Goal: Communication & Community: Answer question/provide support

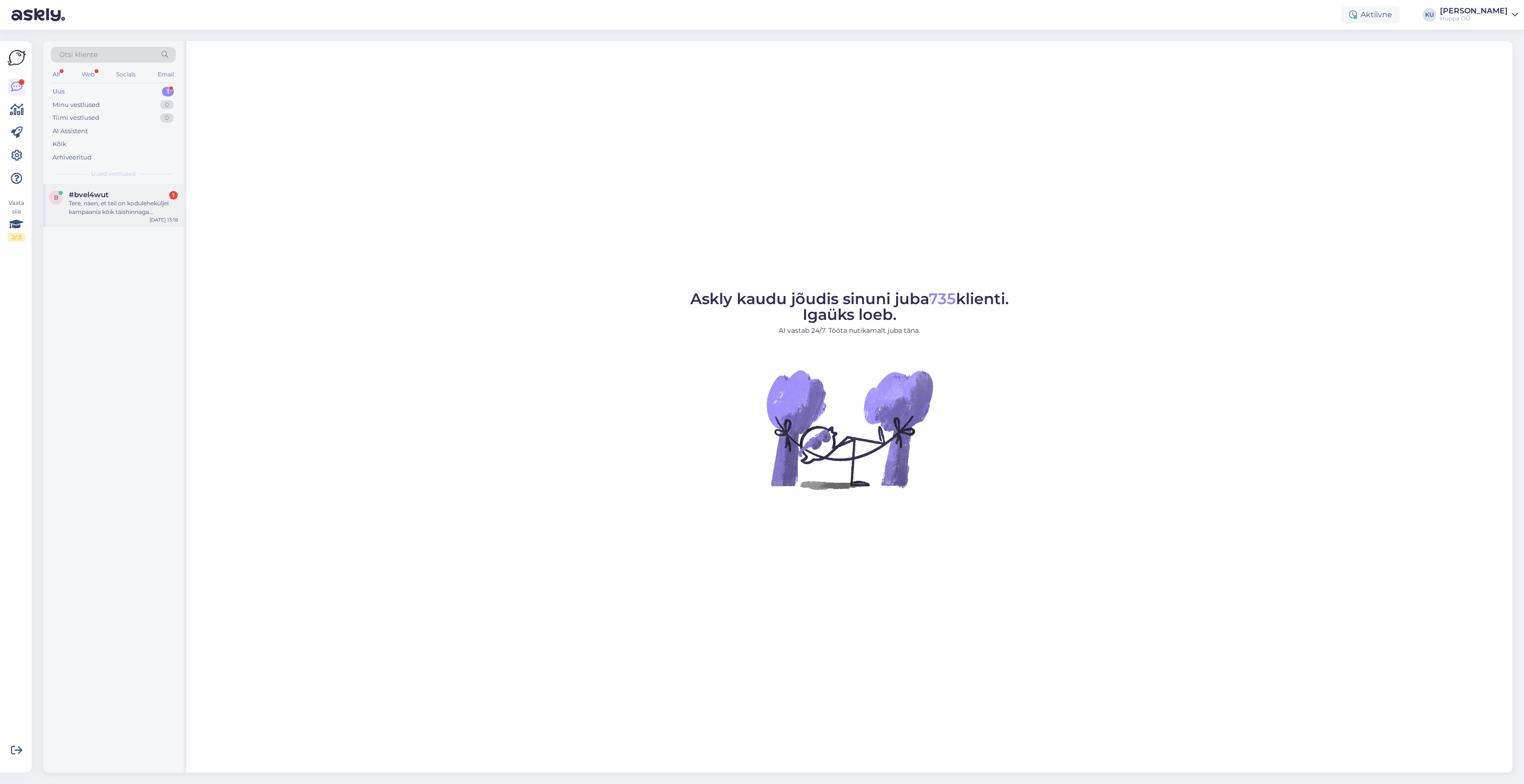
click at [99, 212] on div "Tere, näen, et teil on koduleheküljel kampaania kõik täishinnaga lastejoped -20…" at bounding box center [123, 207] width 109 height 17
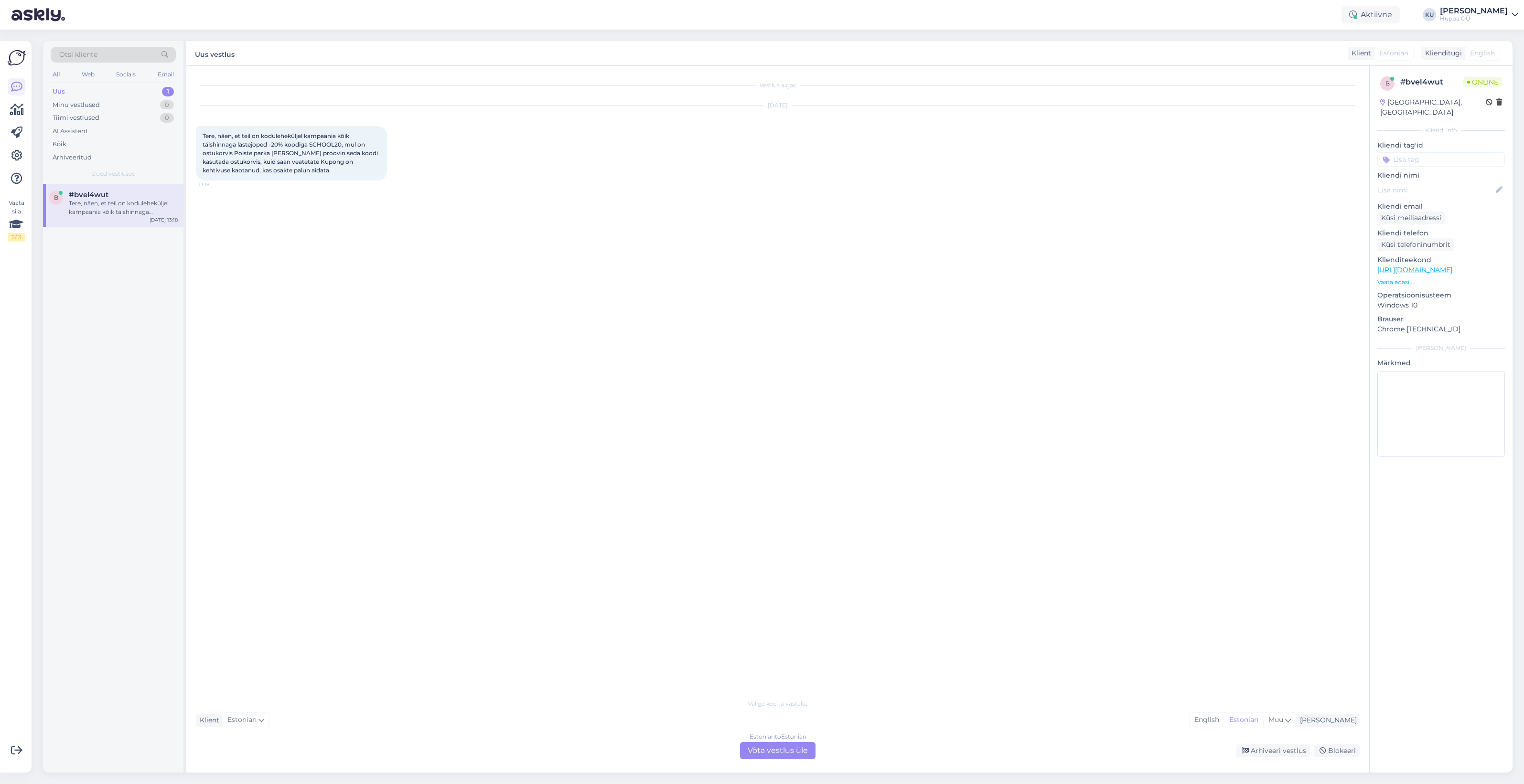
click at [784, 749] on div "Estonian to Estonian Võta vestlus üle" at bounding box center [778, 750] width 76 height 17
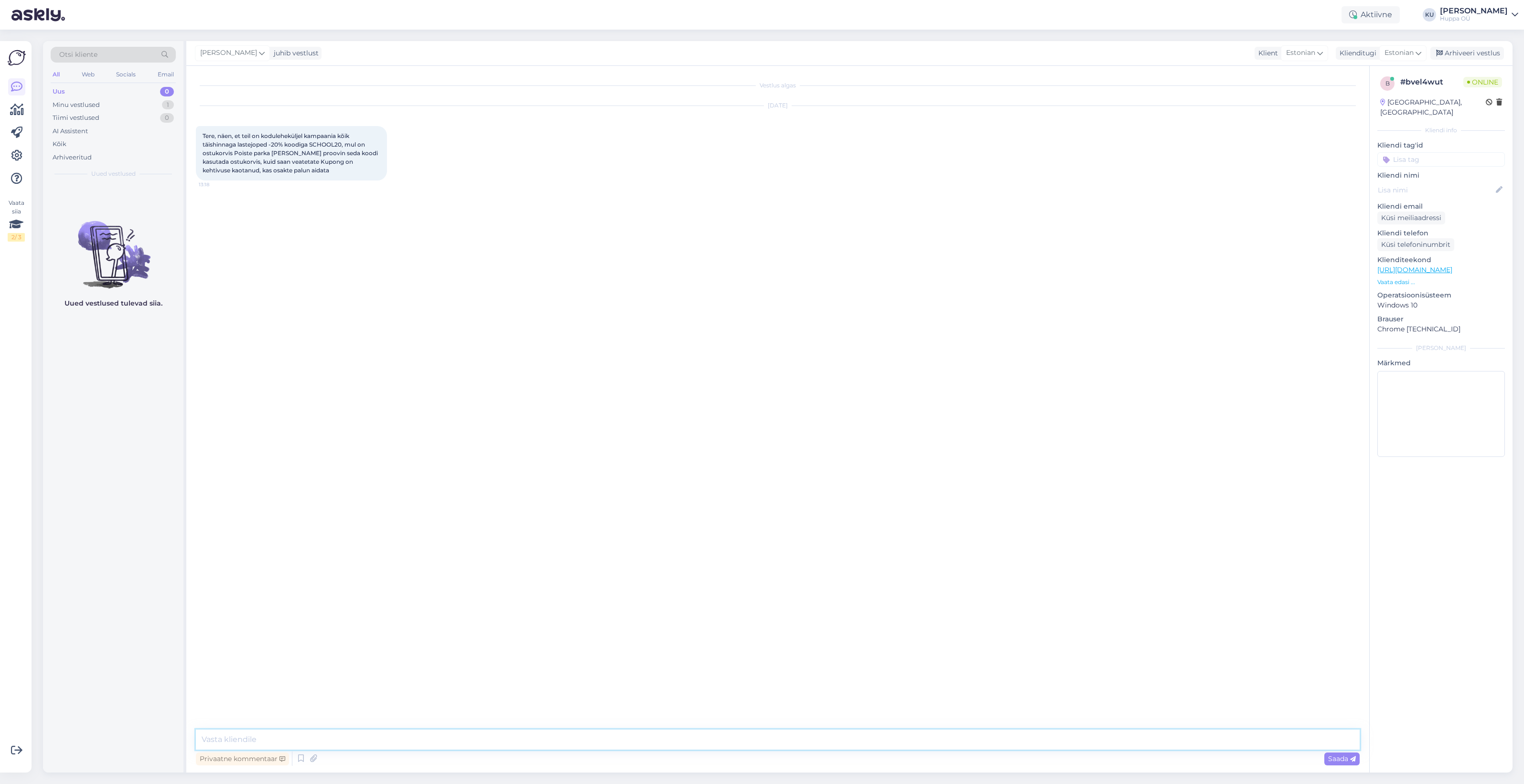
click at [267, 736] on textarea at bounding box center [778, 740] width 1164 height 20
drag, startPoint x: 308, startPoint y: 741, endPoint x: 283, endPoint y: 744, distance: 25.2
click at [283, 744] on textarea "Tere! See kampaania on läbi. Ma ise ei näe e-[PERSON_NAME] ühtegi bännerit sell…" at bounding box center [778, 740] width 1164 height 20
type textarea "Tere! See kampaania lõppes eile. Ma ise ei näe e-[PERSON_NAME] ühtegi bännerit …"
click at [1337, 753] on div "Saada" at bounding box center [1342, 759] width 35 height 13
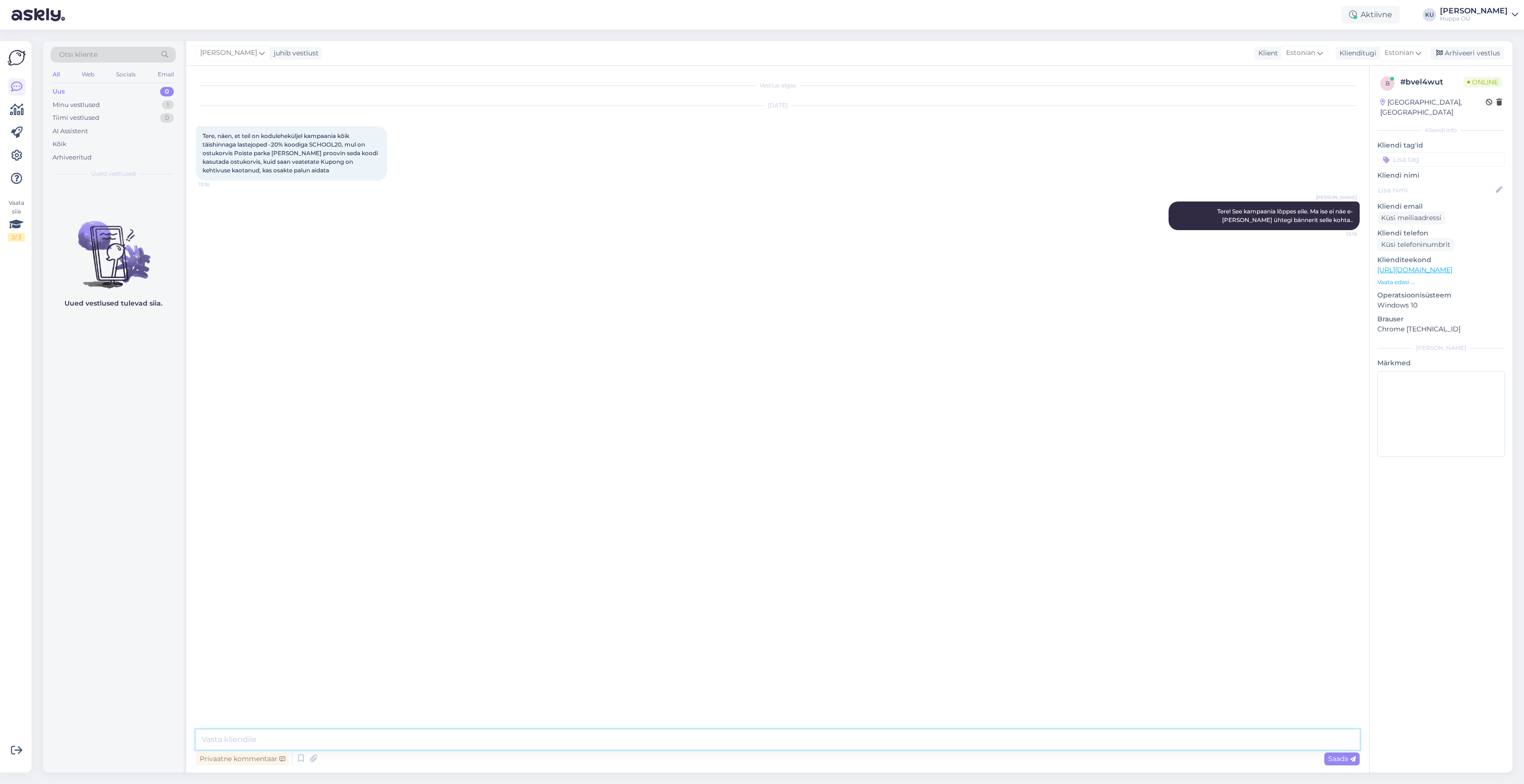
click at [532, 739] on textarea at bounding box center [778, 740] width 1164 height 20
type textarea "Aga meil on praegu kehtiv uus kupong, mis on seotud koostööga. Kõik täishinnaga…"
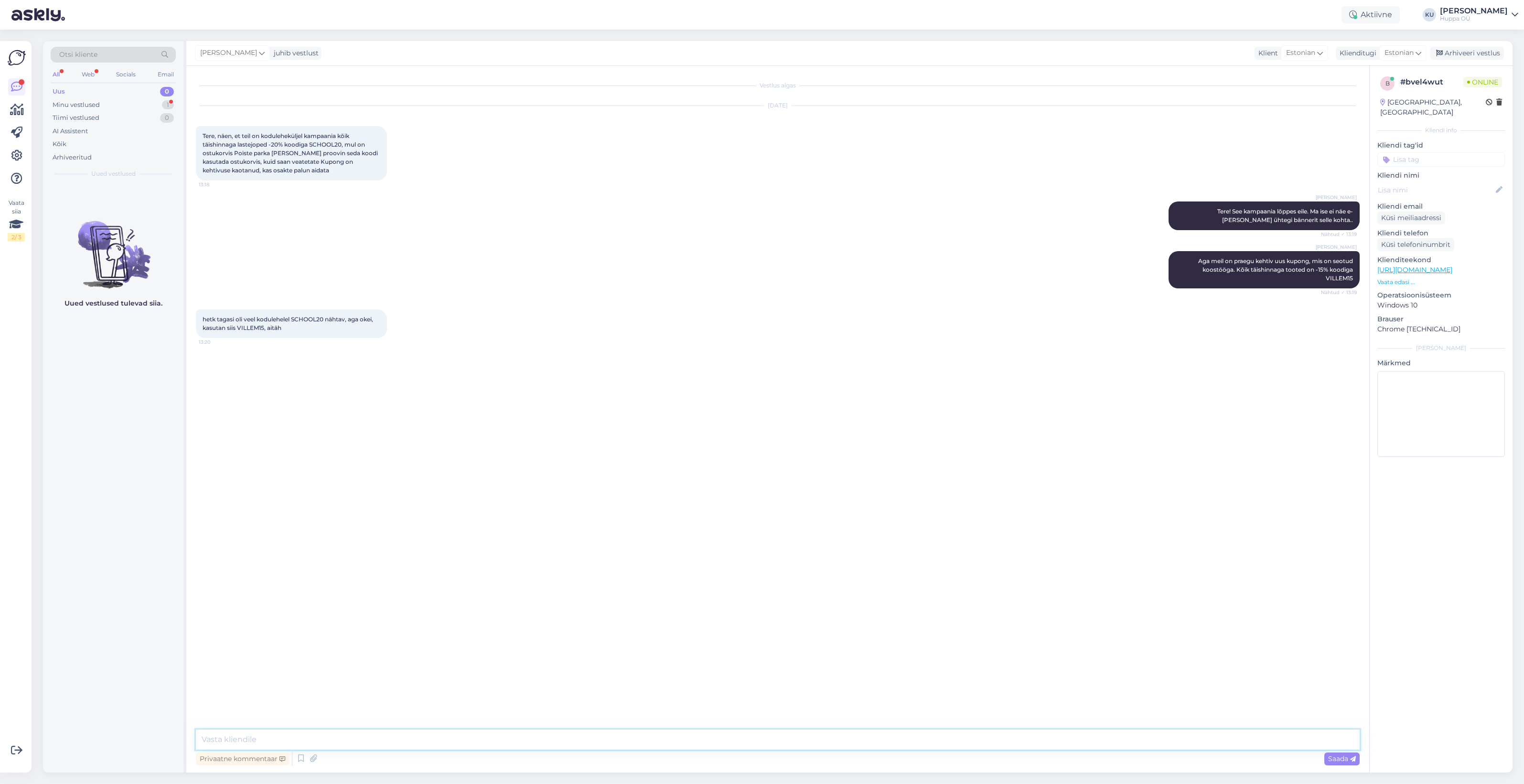
click at [261, 734] on textarea at bounding box center [778, 740] width 1164 height 20
drag, startPoint x: 288, startPoint y: 738, endPoint x: 305, endPoint y: 762, distance: 29.4
click at [288, 741] on textarea "Okei, huvitav. Uurin IT'lt [PERSON_NAME]." at bounding box center [778, 740] width 1164 height 20
type textarea "Okei, huvitav. Uurin IT-lt [PERSON_NAME]."
click at [1337, 762] on span "Saada" at bounding box center [1342, 758] width 28 height 9
